Goal: Task Accomplishment & Management: Manage account settings

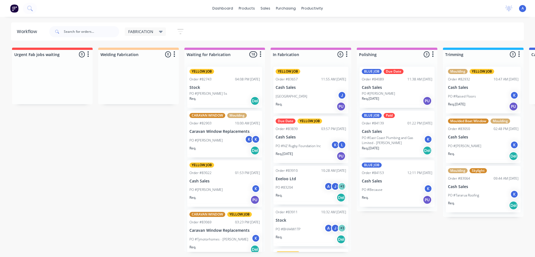
click at [147, 29] on span "FABRICATION" at bounding box center [140, 32] width 25 height 6
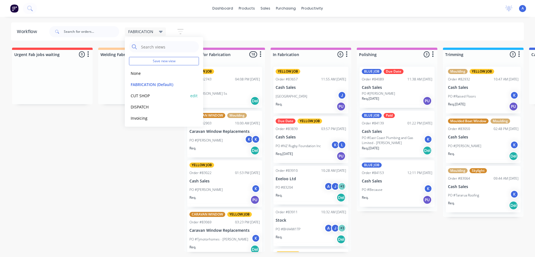
click at [149, 95] on button "CUT SHOP" at bounding box center [159, 95] width 60 height 6
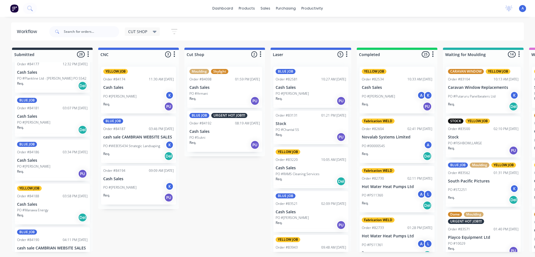
scroll to position [952, 0]
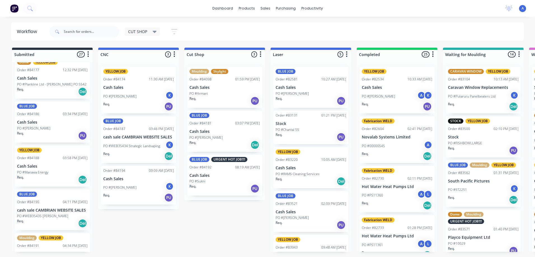
click at [213, 141] on div "Req. Del" at bounding box center [224, 145] width 70 height 10
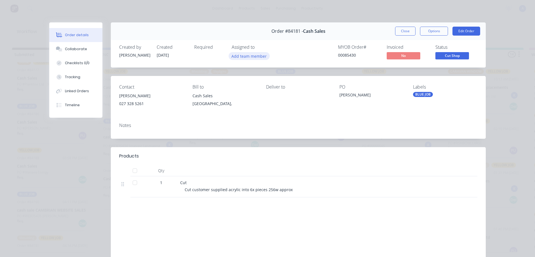
click at [254, 58] on button "Add team member" at bounding box center [249, 56] width 41 height 8
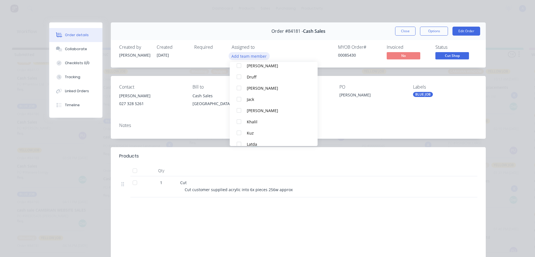
scroll to position [46, 0]
click at [253, 121] on div "Khalil" at bounding box center [276, 120] width 59 height 6
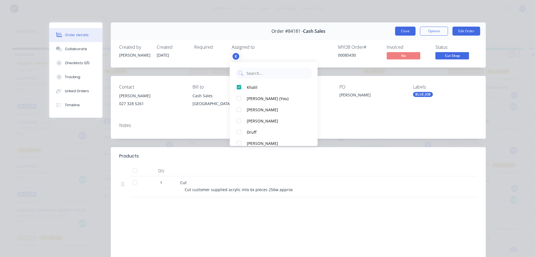
click at [398, 31] on button "Close" at bounding box center [405, 31] width 20 height 9
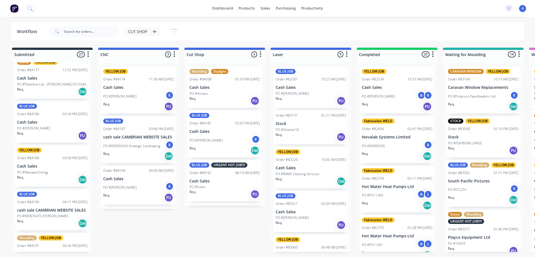
click at [224, 187] on div "PO #Sukni" at bounding box center [224, 186] width 70 height 5
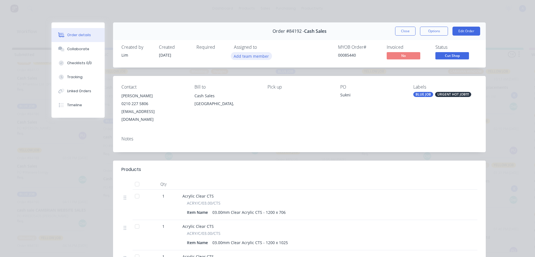
click at [257, 57] on button "Add team member" at bounding box center [251, 56] width 41 height 8
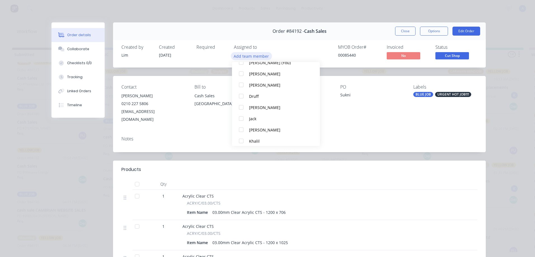
scroll to position [43, 0]
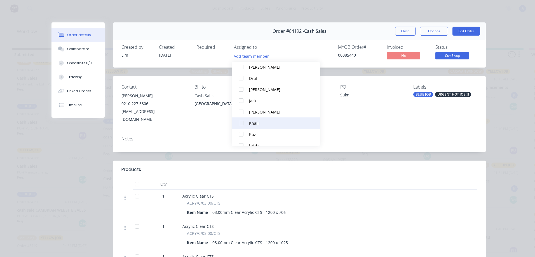
click at [262, 126] on button "Khalil" at bounding box center [276, 122] width 88 height 11
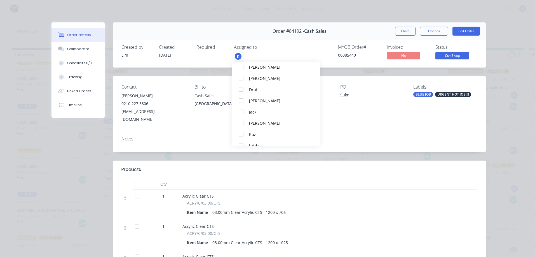
scroll to position [0, 0]
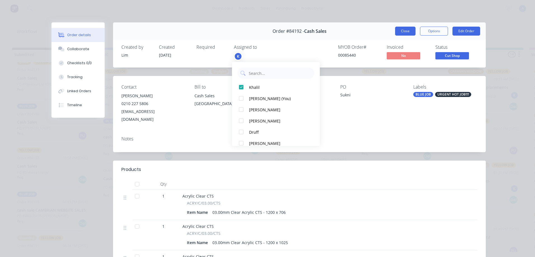
click at [404, 31] on button "Close" at bounding box center [405, 31] width 20 height 9
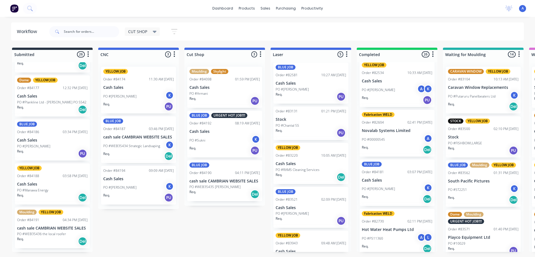
scroll to position [930, 0]
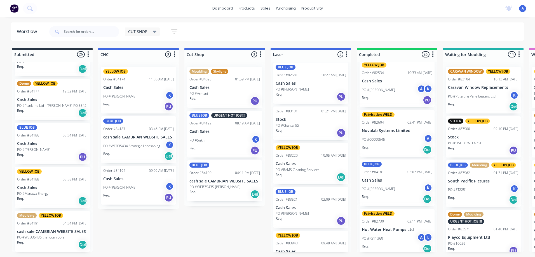
click at [48, 242] on div "Req. Del" at bounding box center [52, 244] width 70 height 10
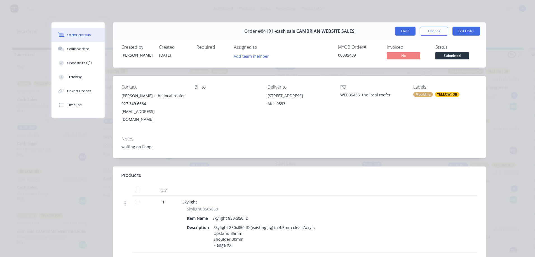
click at [404, 32] on button "Close" at bounding box center [405, 31] width 20 height 9
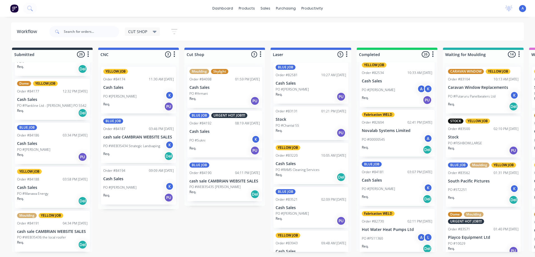
click at [236, 192] on div "Req. Del" at bounding box center [224, 194] width 70 height 10
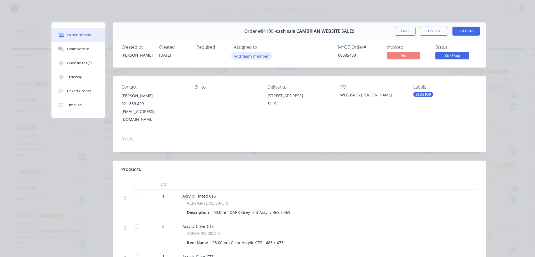
click at [251, 58] on button "Add team member" at bounding box center [251, 56] width 41 height 8
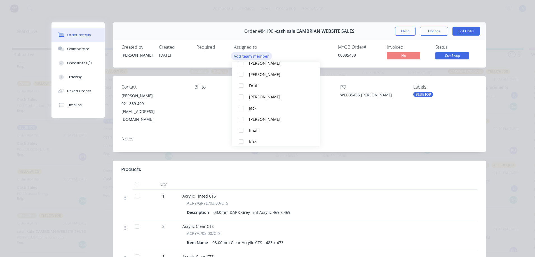
scroll to position [37, 0]
click at [261, 128] on div "Khalil" at bounding box center [278, 129] width 59 height 6
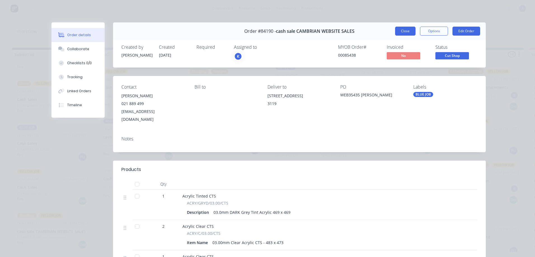
click at [407, 34] on button "Close" at bounding box center [405, 31] width 20 height 9
